Goal: Navigation & Orientation: Find specific page/section

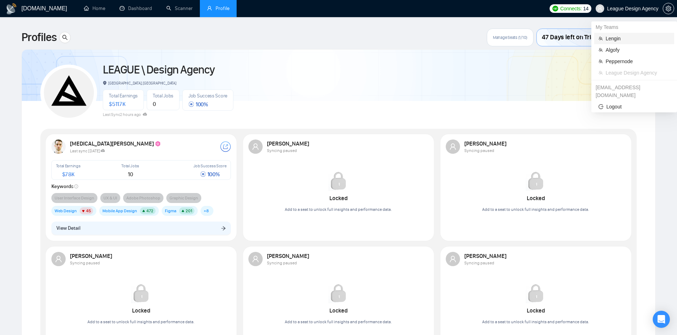
click at [630, 37] on span "Lengin" at bounding box center [638, 39] width 64 height 8
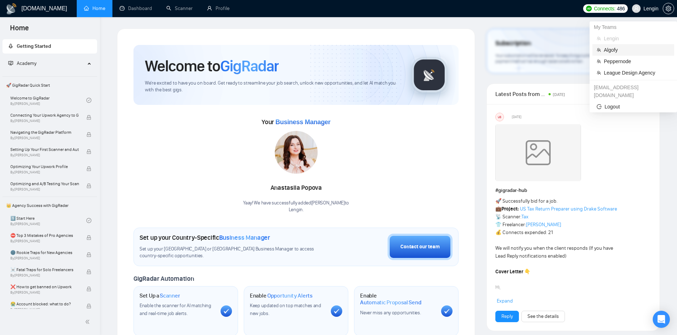
click at [634, 47] on span "Algofy" at bounding box center [637, 50] width 66 height 8
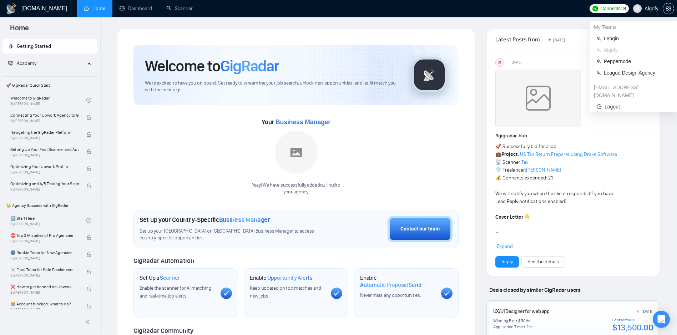
click at [652, 9] on span "Algofy" at bounding box center [652, 9] width 14 height 0
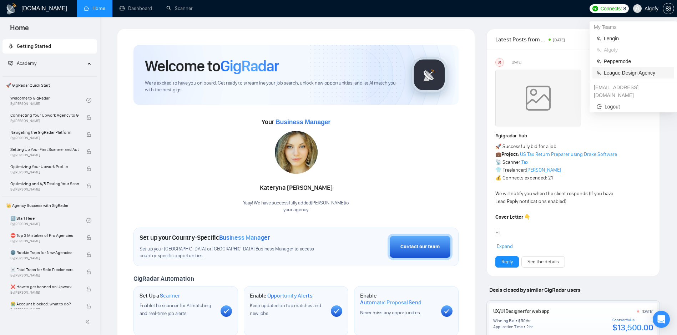
click at [623, 75] on span "League Design Agency" at bounding box center [637, 73] width 66 height 8
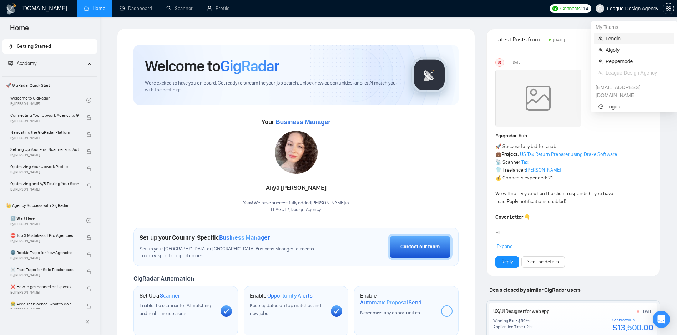
click at [622, 37] on span "Lengin" at bounding box center [638, 39] width 64 height 8
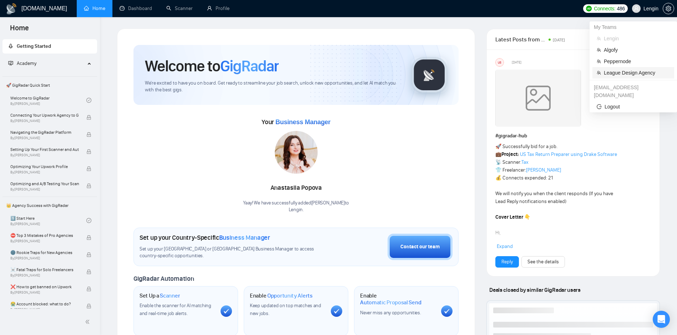
click at [629, 71] on span "League Design Agency" at bounding box center [637, 73] width 66 height 8
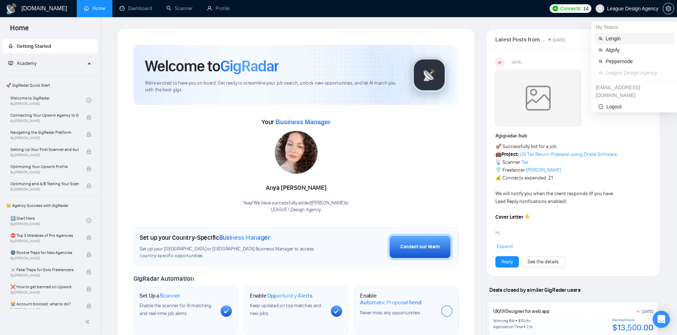
click at [620, 40] on span "Lengin" at bounding box center [638, 39] width 64 height 8
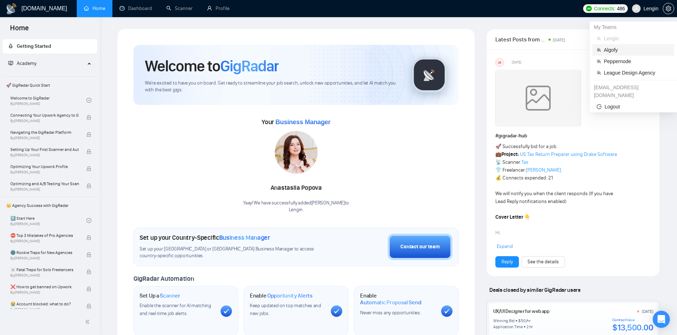
click at [618, 47] on span "Algofy" at bounding box center [637, 50] width 66 height 8
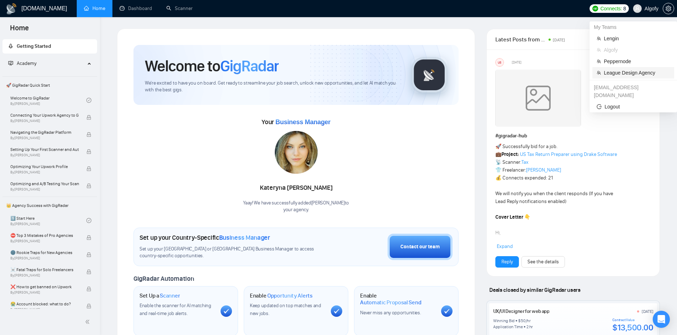
click at [617, 70] on span "League Design Agency" at bounding box center [637, 73] width 66 height 8
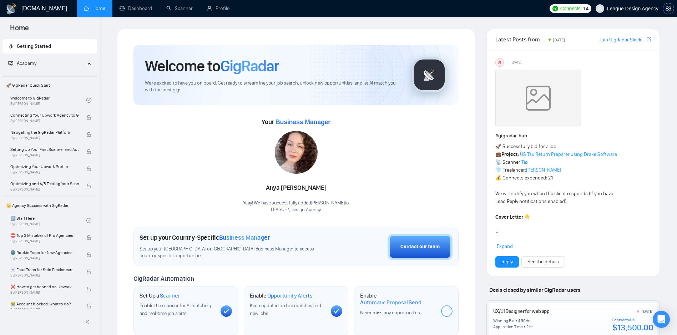
click at [671, 11] on button "button" at bounding box center [668, 8] width 11 height 11
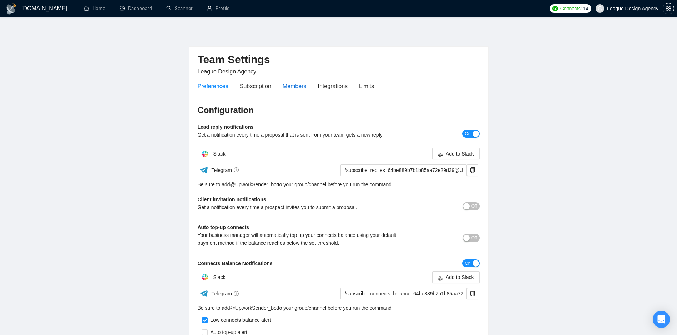
click at [293, 87] on div "Members" at bounding box center [295, 86] width 24 height 9
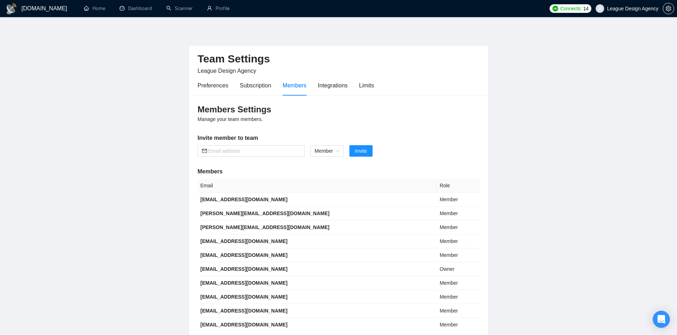
scroll to position [76, 0]
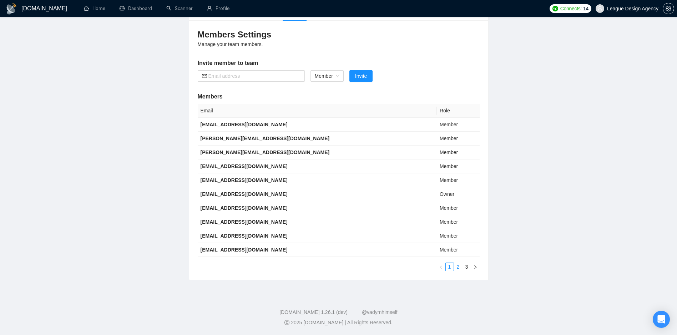
click at [459, 267] on link "2" at bounding box center [458, 267] width 8 height 8
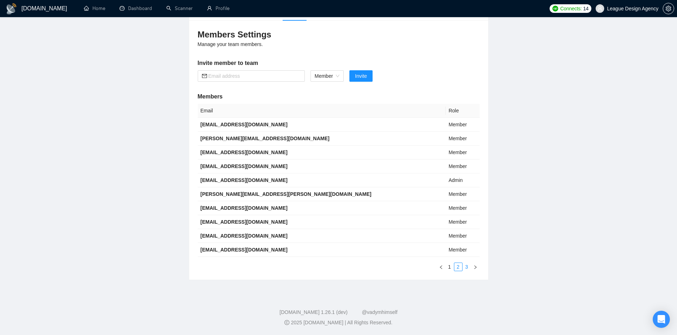
click at [466, 269] on link "3" at bounding box center [467, 267] width 8 height 8
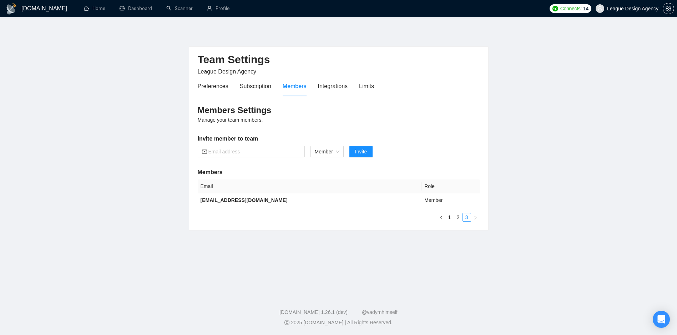
scroll to position [0, 0]
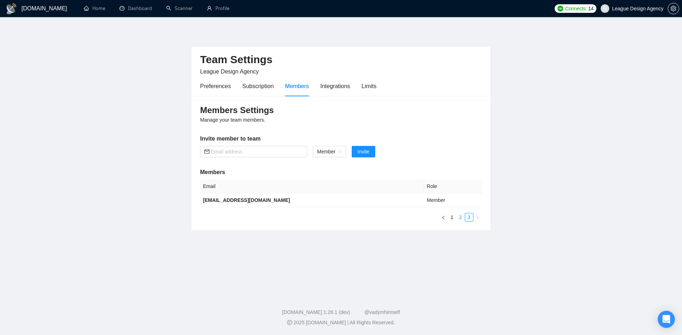
click at [461, 216] on link "2" at bounding box center [461, 217] width 8 height 8
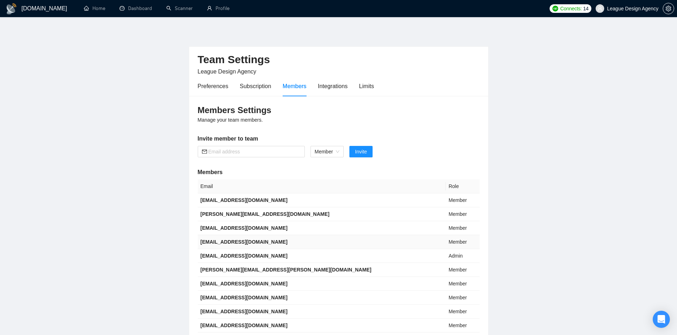
scroll to position [76, 0]
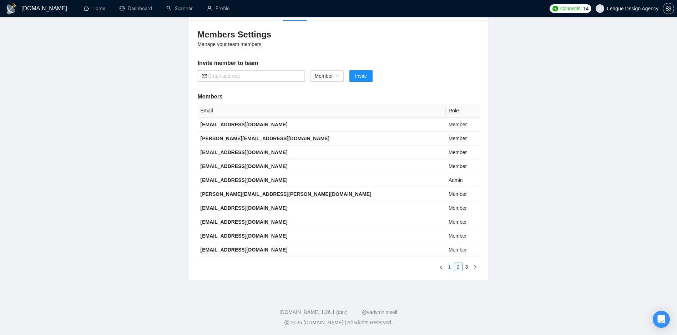
click at [448, 268] on link "1" at bounding box center [450, 267] width 8 height 8
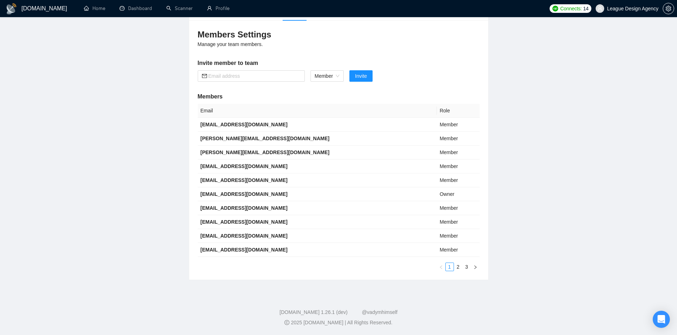
click at [439, 300] on footer "GigRadar.io 1.26.1 (dev) @vadymhimself 2025 GigRadar.io | All Rights Reserved." at bounding box center [338, 314] width 677 height 44
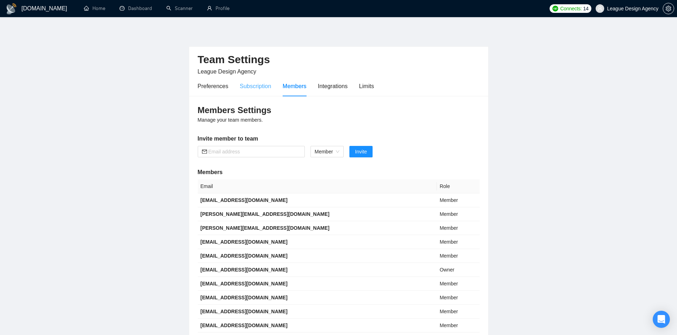
click at [242, 92] on div "Subscription" at bounding box center [255, 86] width 31 height 20
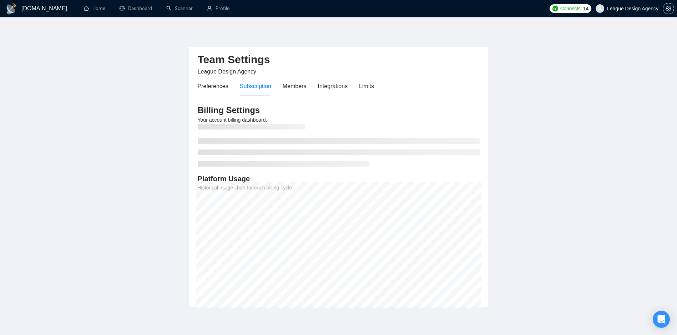
click at [195, 90] on div "Team Settings League Design Agency Preferences Subscription Members Integration…" at bounding box center [338, 72] width 299 height 50
click at [204, 89] on div "Preferences" at bounding box center [213, 86] width 31 height 9
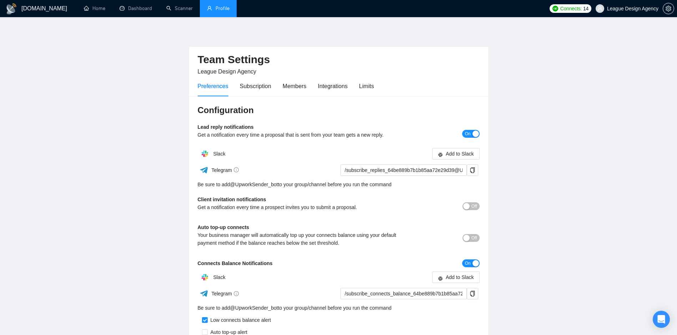
click at [229, 11] on link "Profile" at bounding box center [218, 8] width 22 height 6
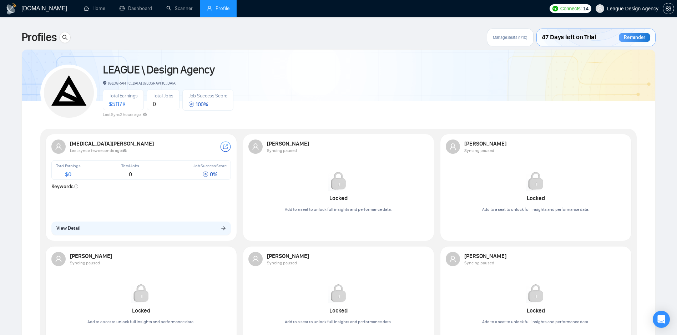
click at [413, 105] on div "LEAGUE \ Design Agency Kyiv, Ukraine Total Earnings $ 5117K Total Jobs 0 Job Su…" at bounding box center [338, 89] width 596 height 63
